Goal: Navigation & Orientation: Find specific page/section

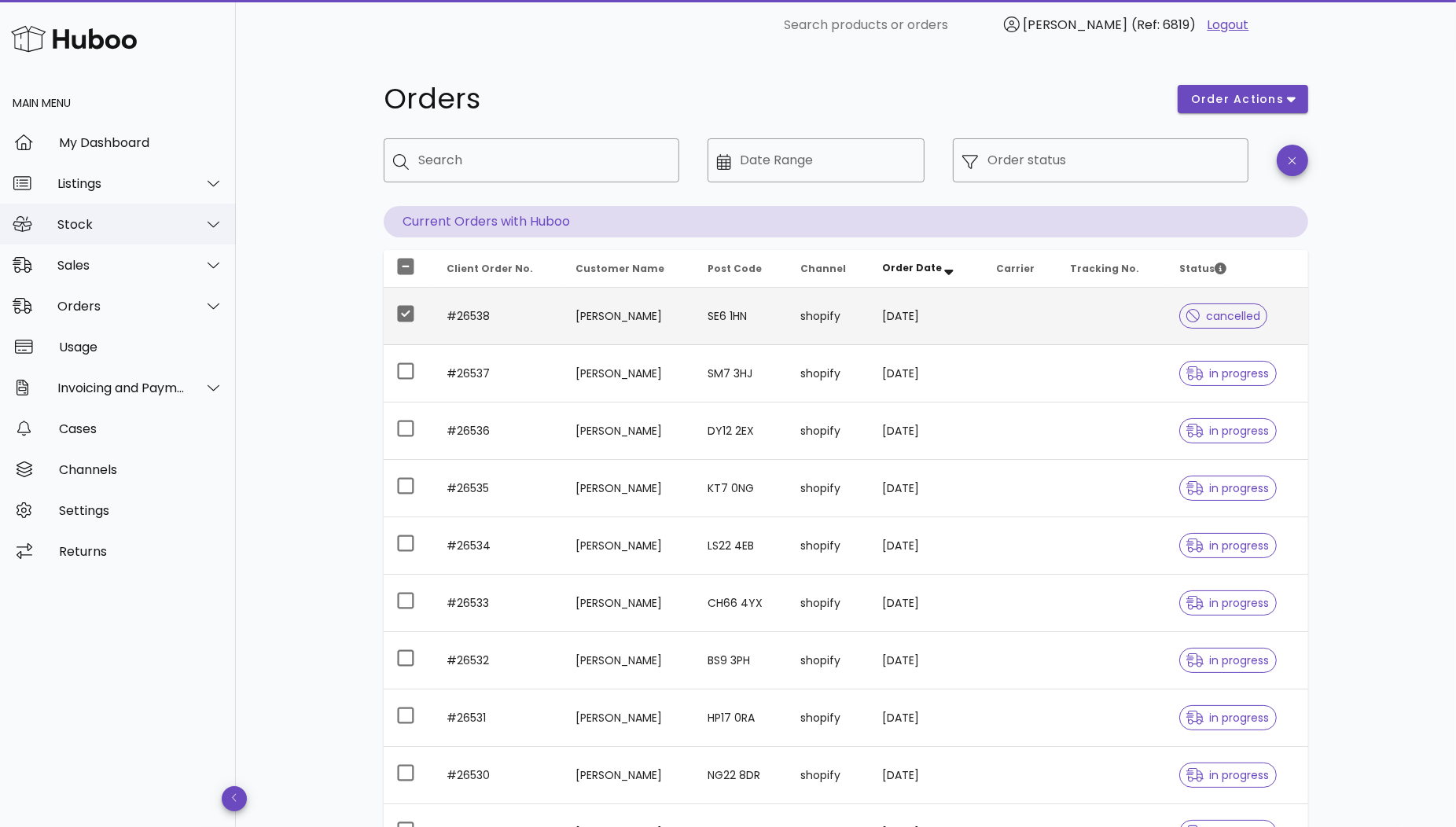
click at [70, 232] on div "Stock" at bounding box center [117, 224] width 236 height 41
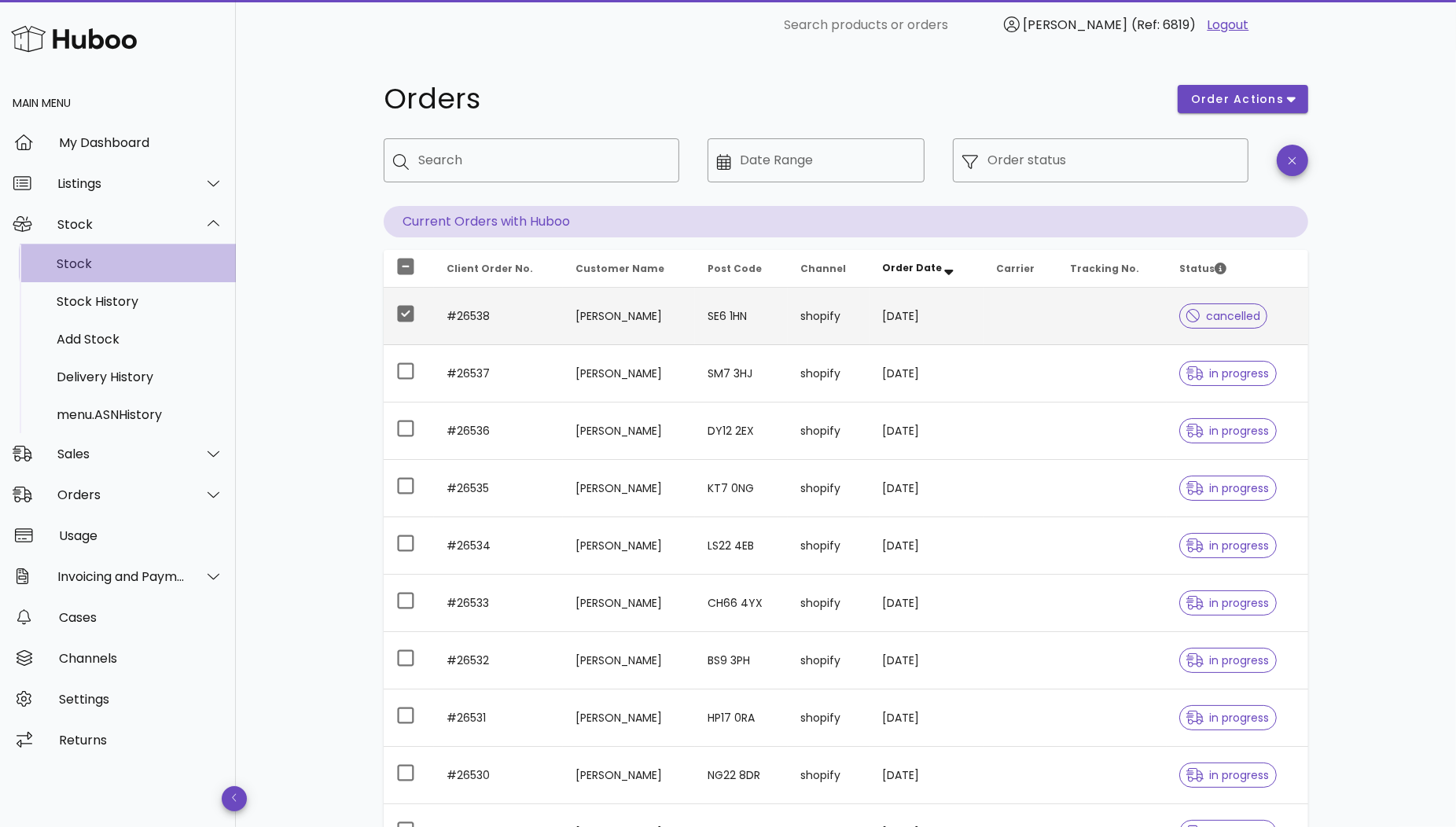
click at [75, 259] on div "Stock" at bounding box center [140, 263] width 167 height 15
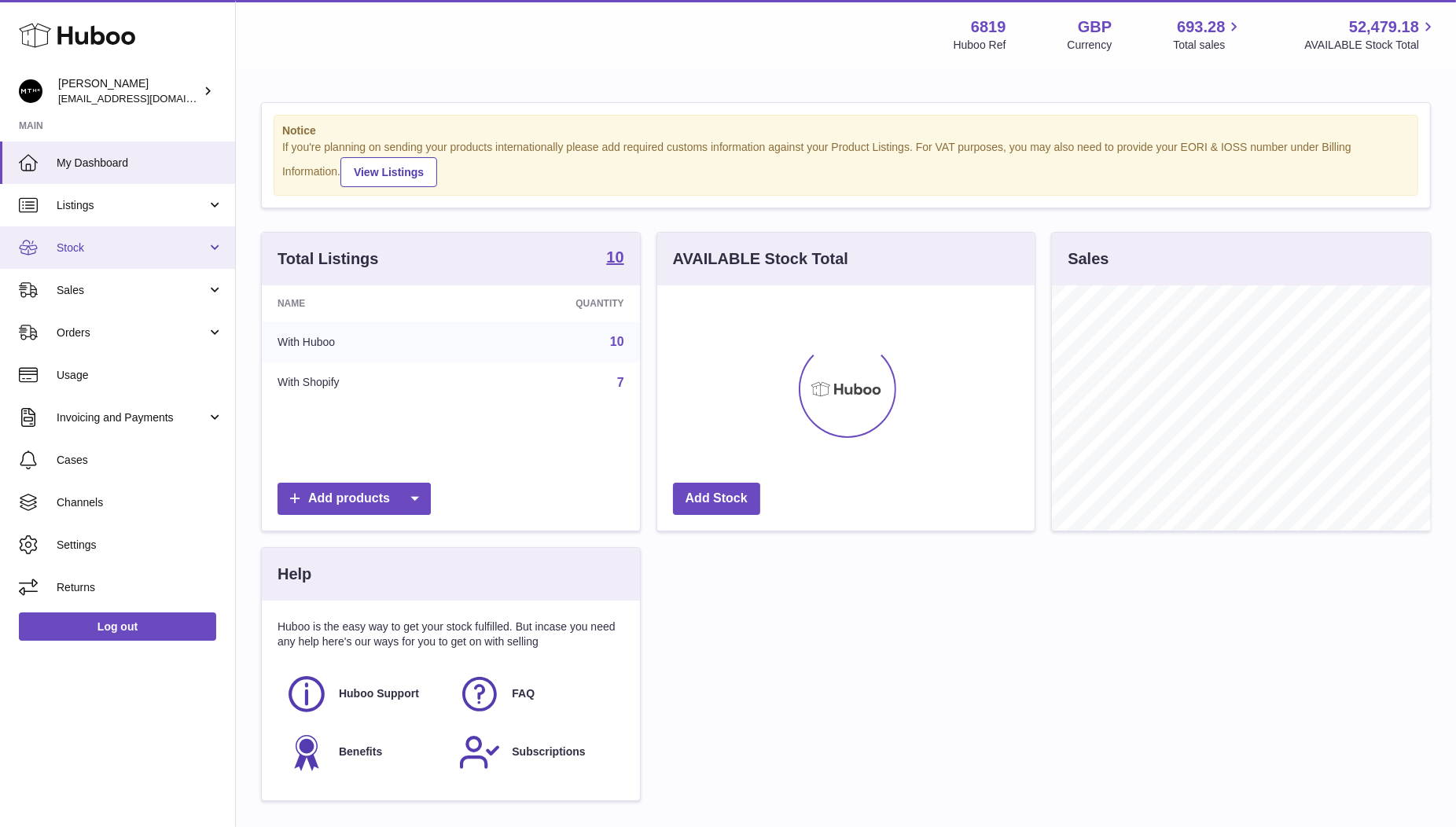
scroll to position [245, 379]
click at [87, 239] on link "Stock" at bounding box center [117, 248] width 235 height 43
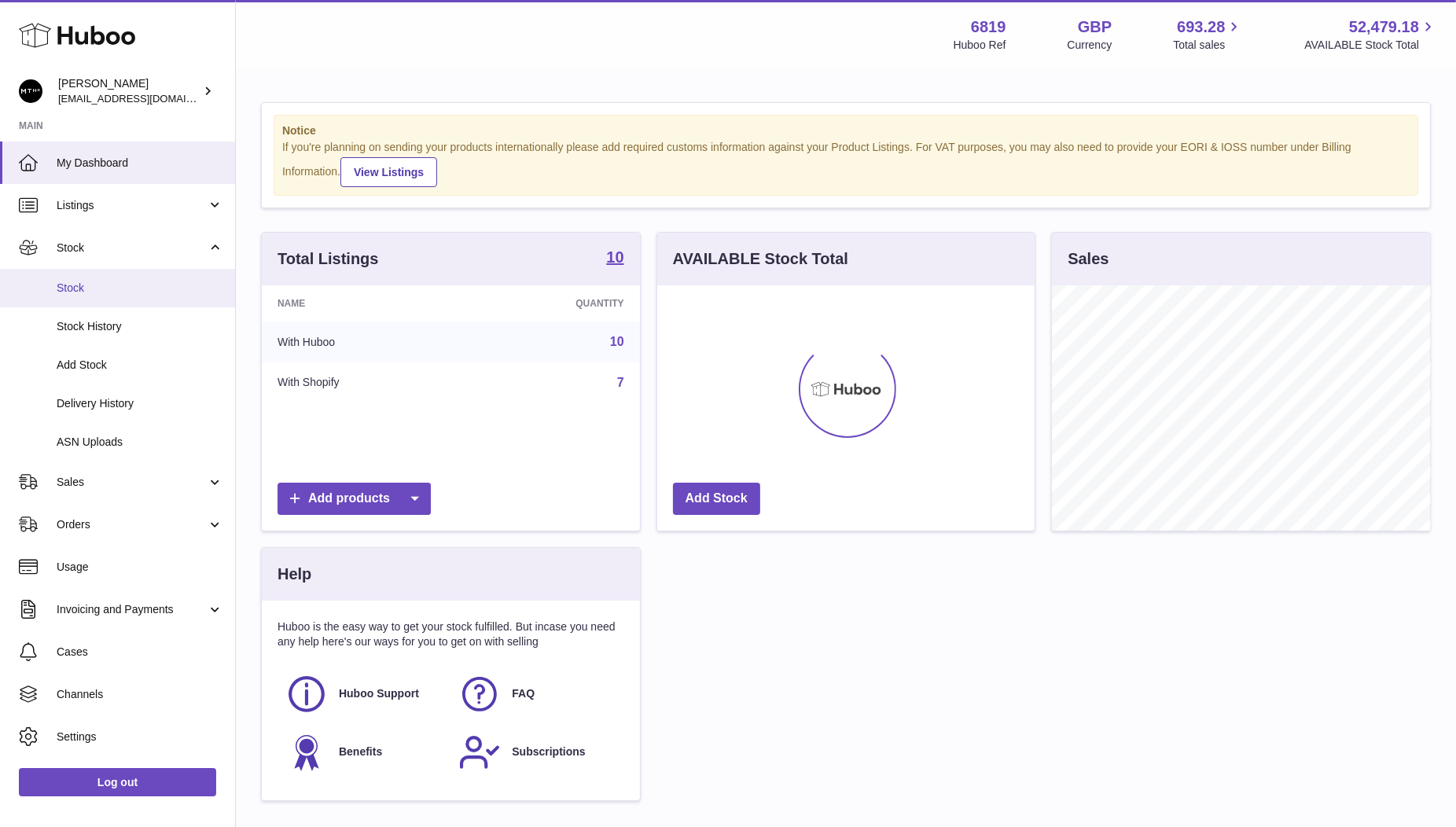
click at [82, 279] on link "Stock" at bounding box center [117, 288] width 235 height 39
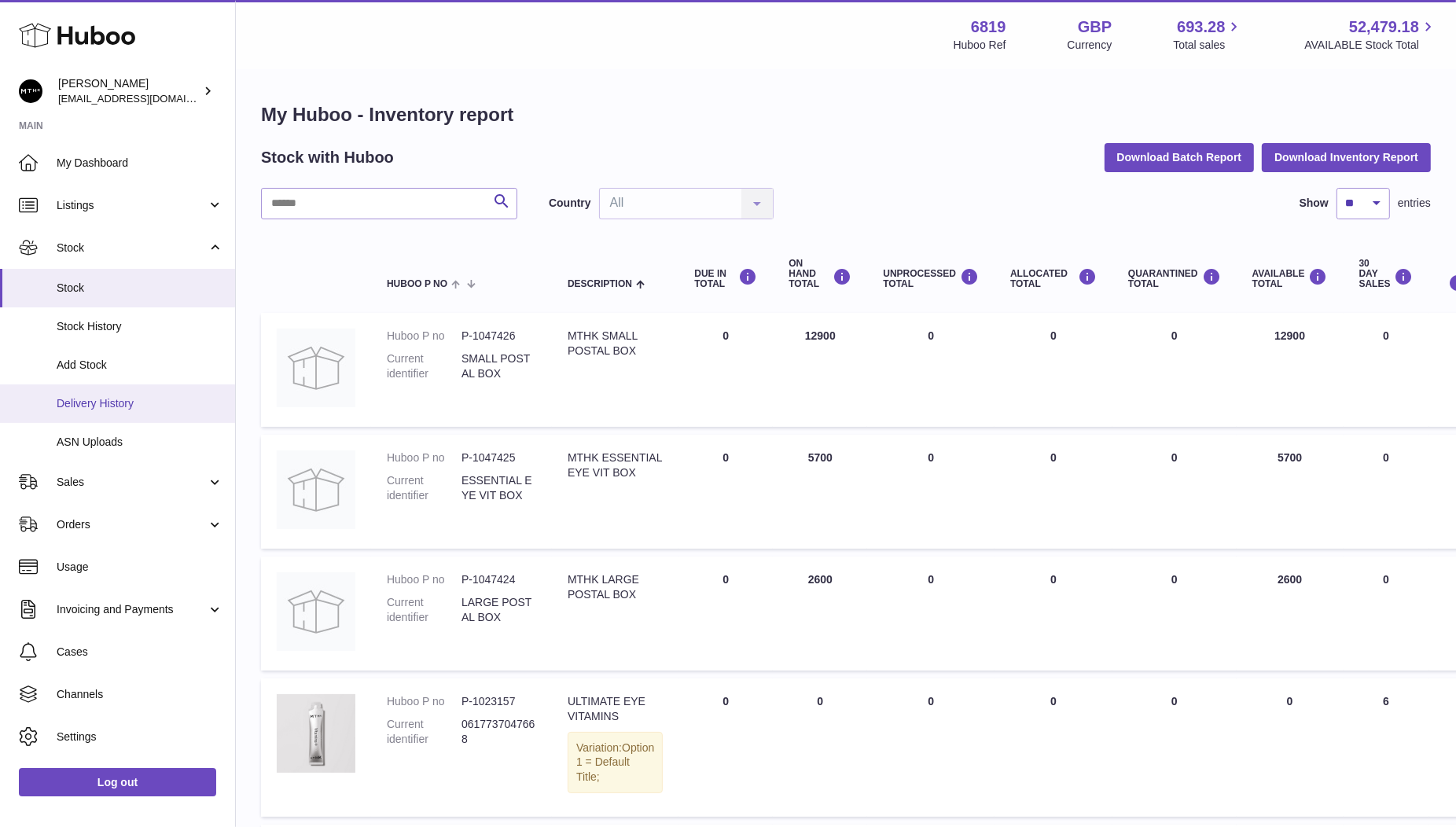
click at [124, 399] on span "Delivery History" at bounding box center [140, 403] width 167 height 15
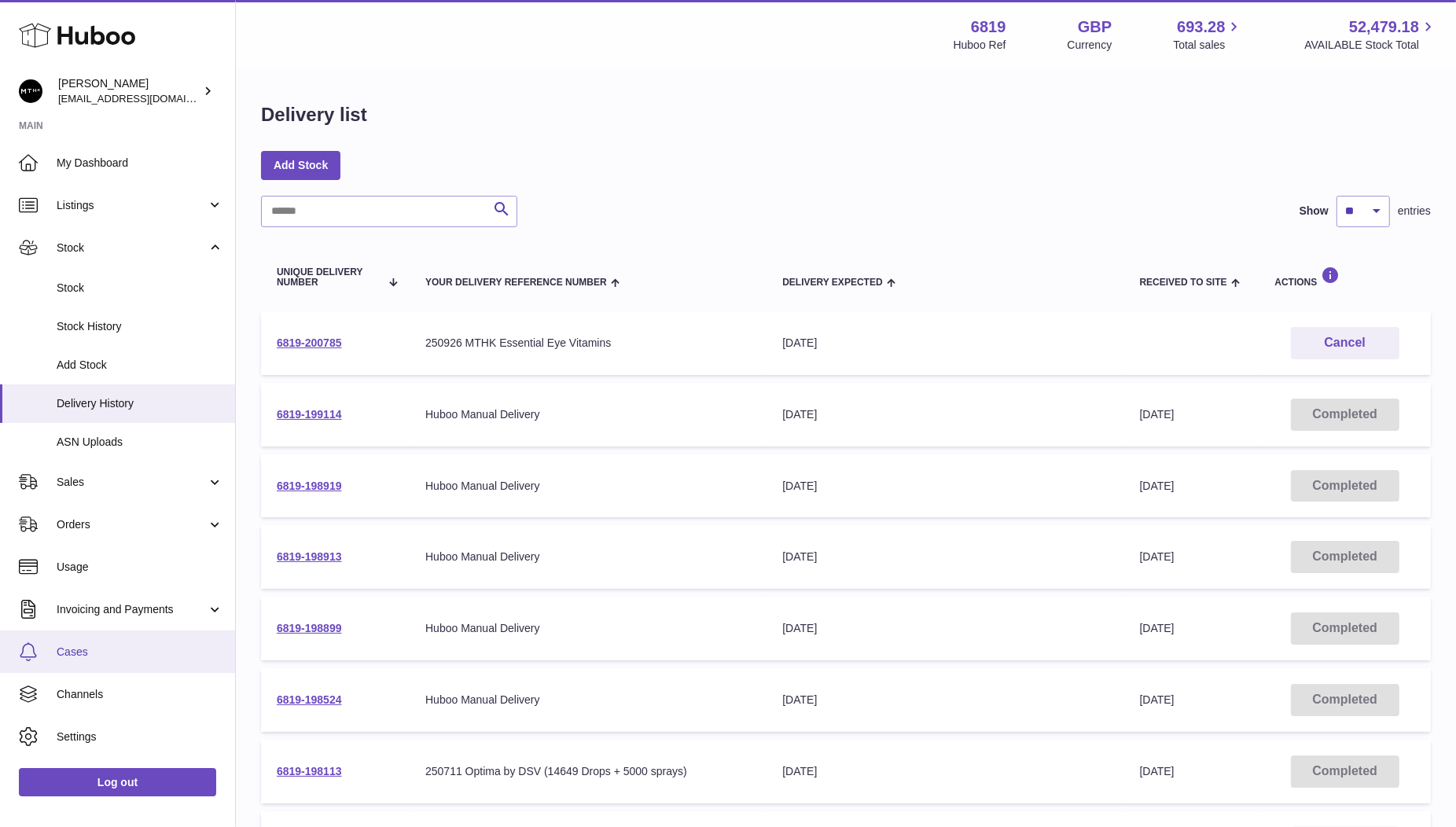
click at [82, 656] on span "Cases" at bounding box center [140, 651] width 167 height 15
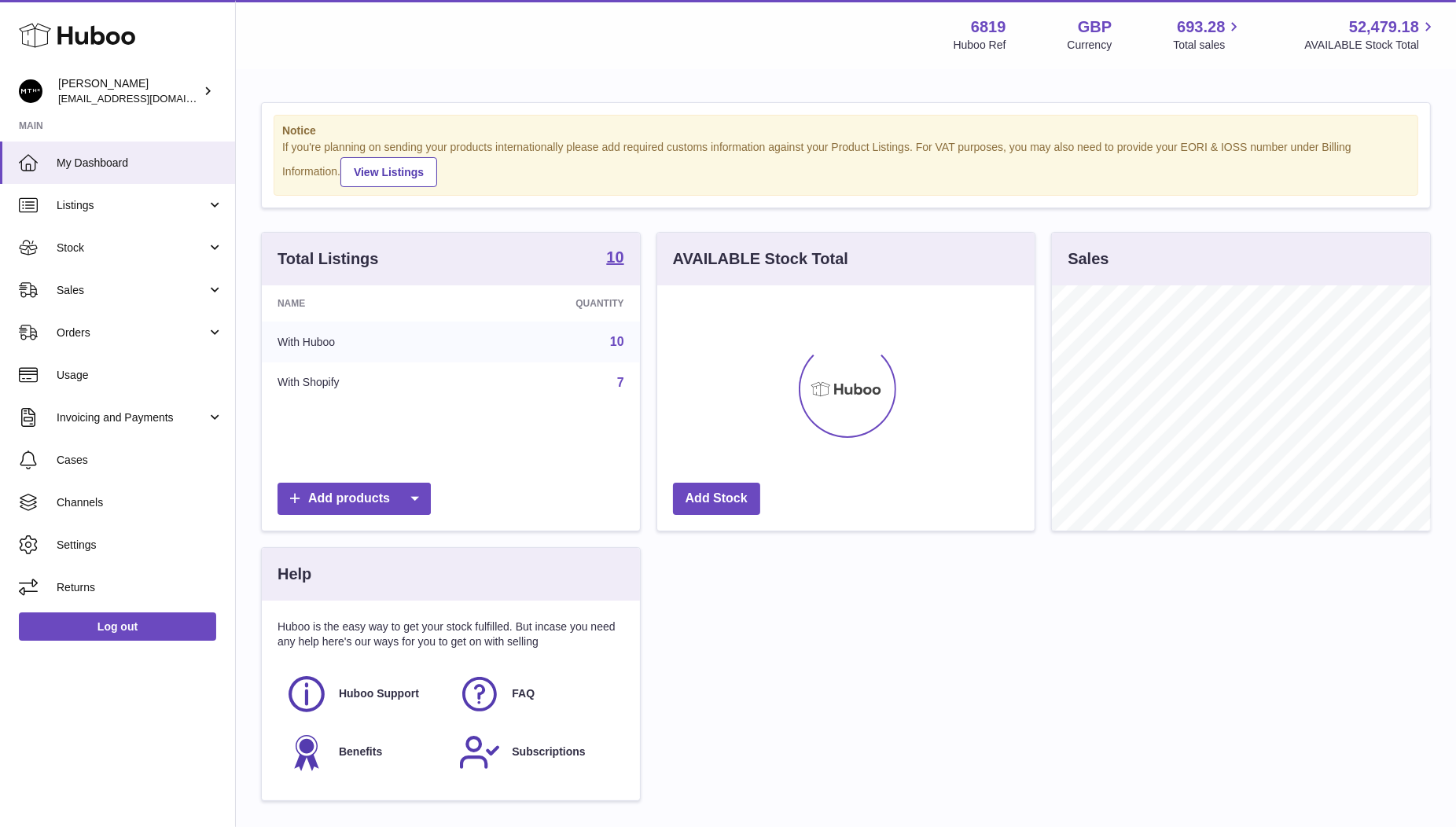
scroll to position [245, 379]
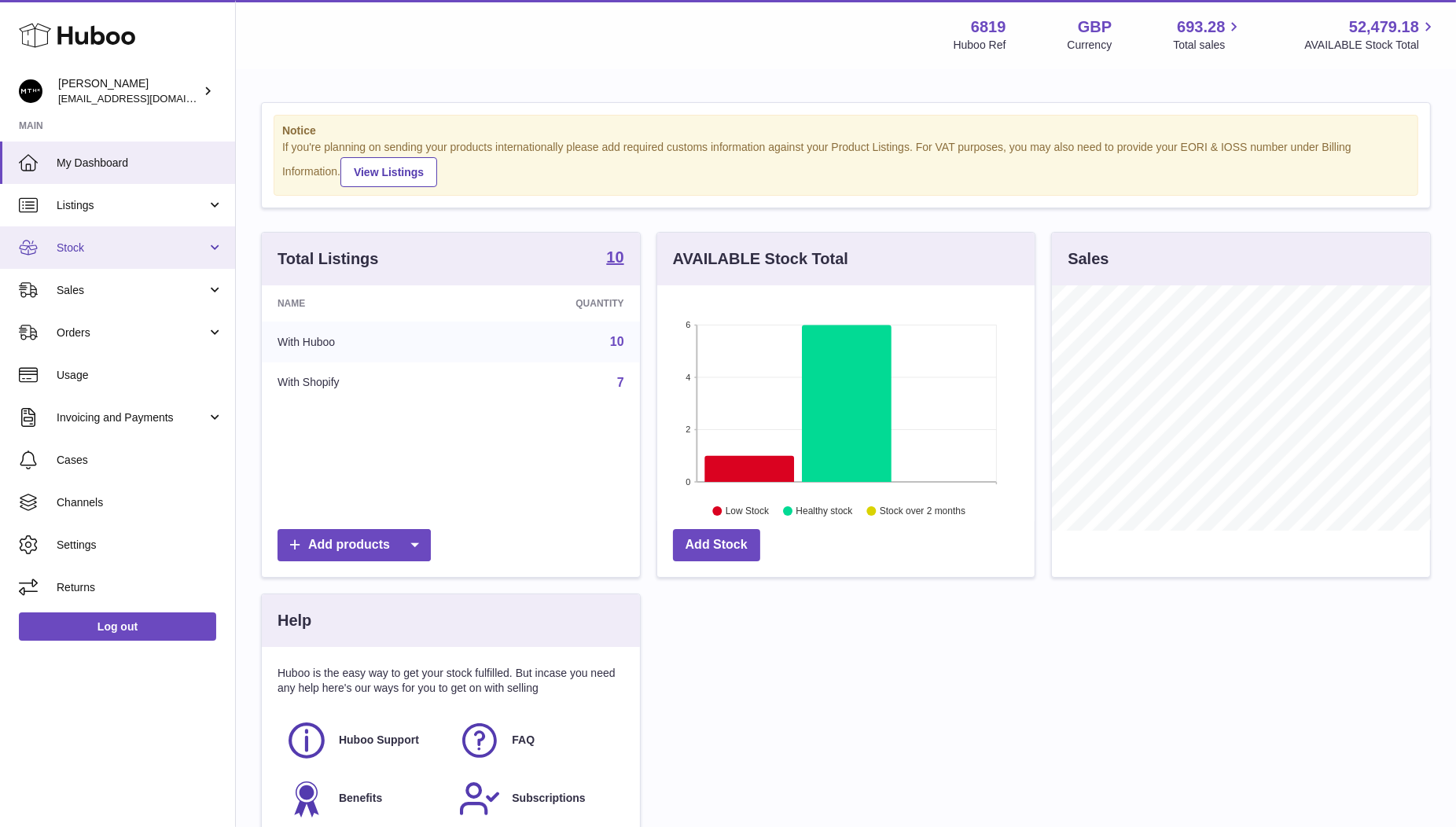
click at [95, 253] on span "Stock" at bounding box center [131, 248] width 150 height 15
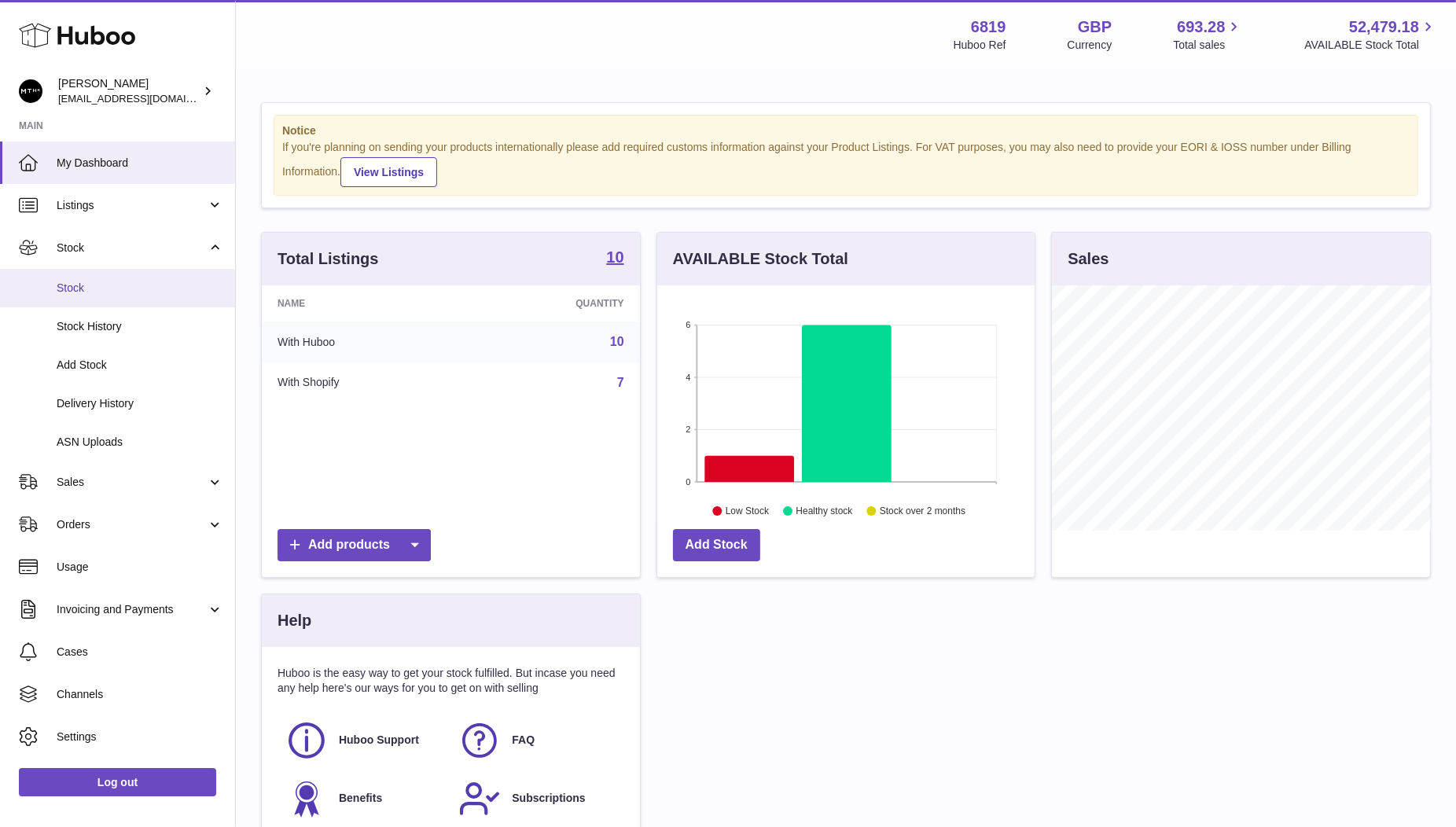
click at [97, 281] on span "Stock" at bounding box center [140, 287] width 167 height 15
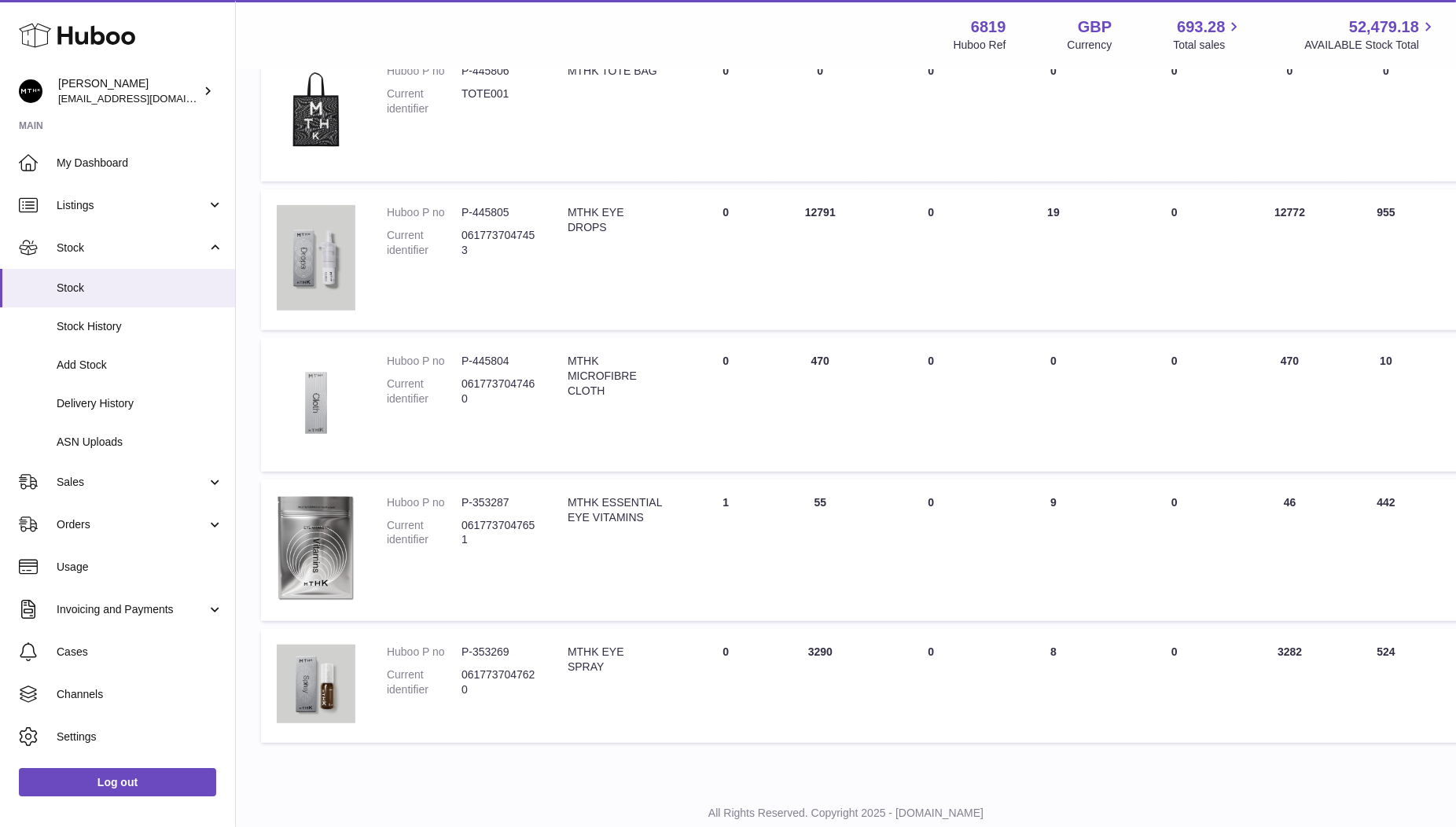
scroll to position [932, 0]
drag, startPoint x: 515, startPoint y: 498, endPoint x: 460, endPoint y: 497, distance: 55.0
click at [460, 497] on dl "Huboo P no P-353287 Current identifier 0617737047651" at bounding box center [462, 525] width 149 height 60
copy dl "P-353287"
